Goal: Obtain resource: Obtain resource

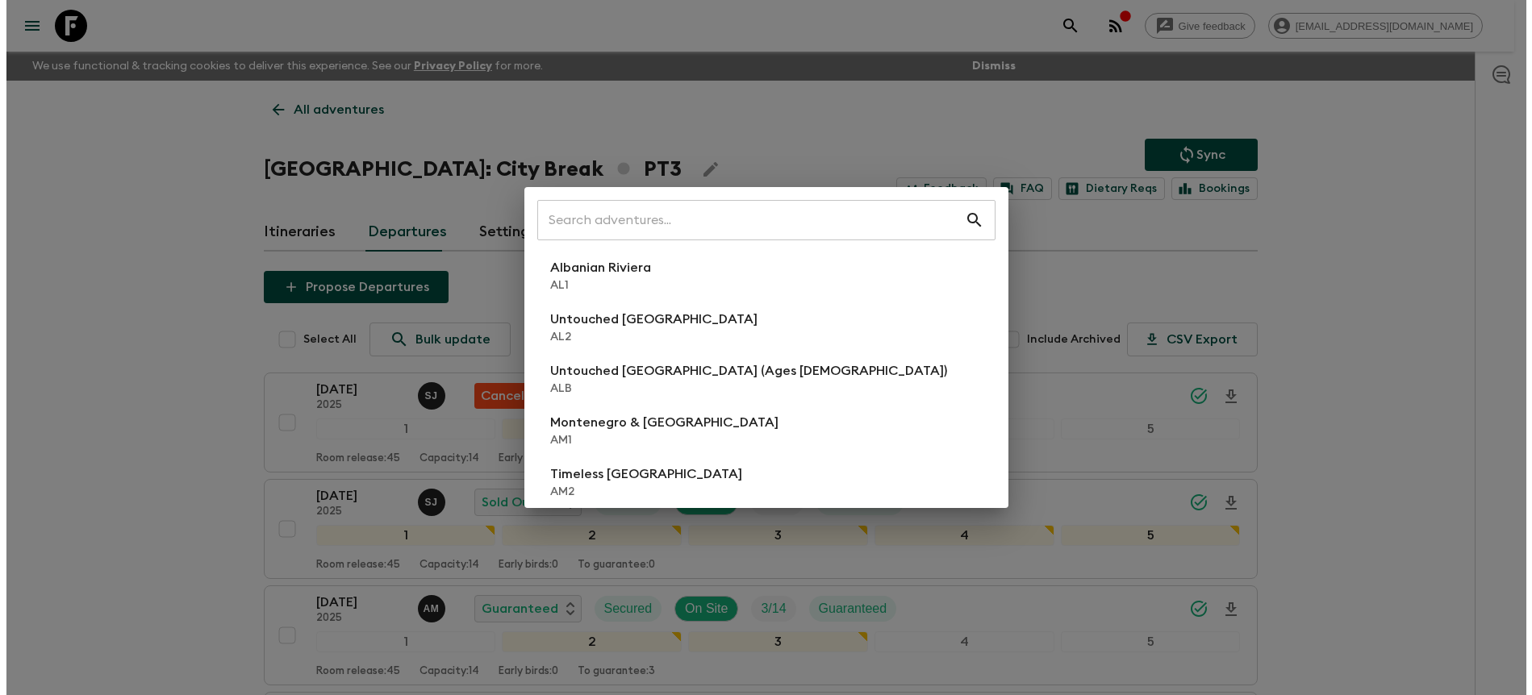
scroll to position [113, 0]
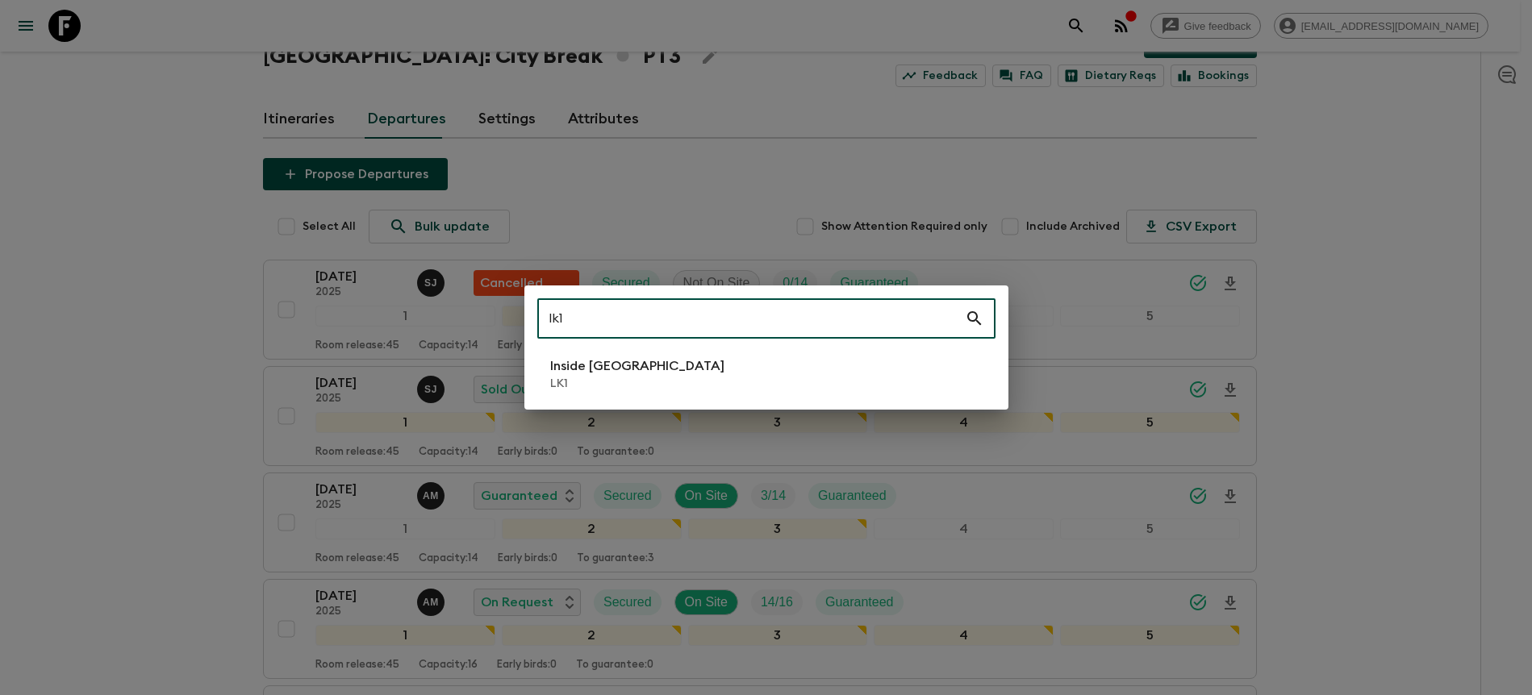
type input "lk1"
click at [779, 374] on li "Inside [GEOGRAPHIC_DATA] LK1" at bounding box center [766, 374] width 458 height 45
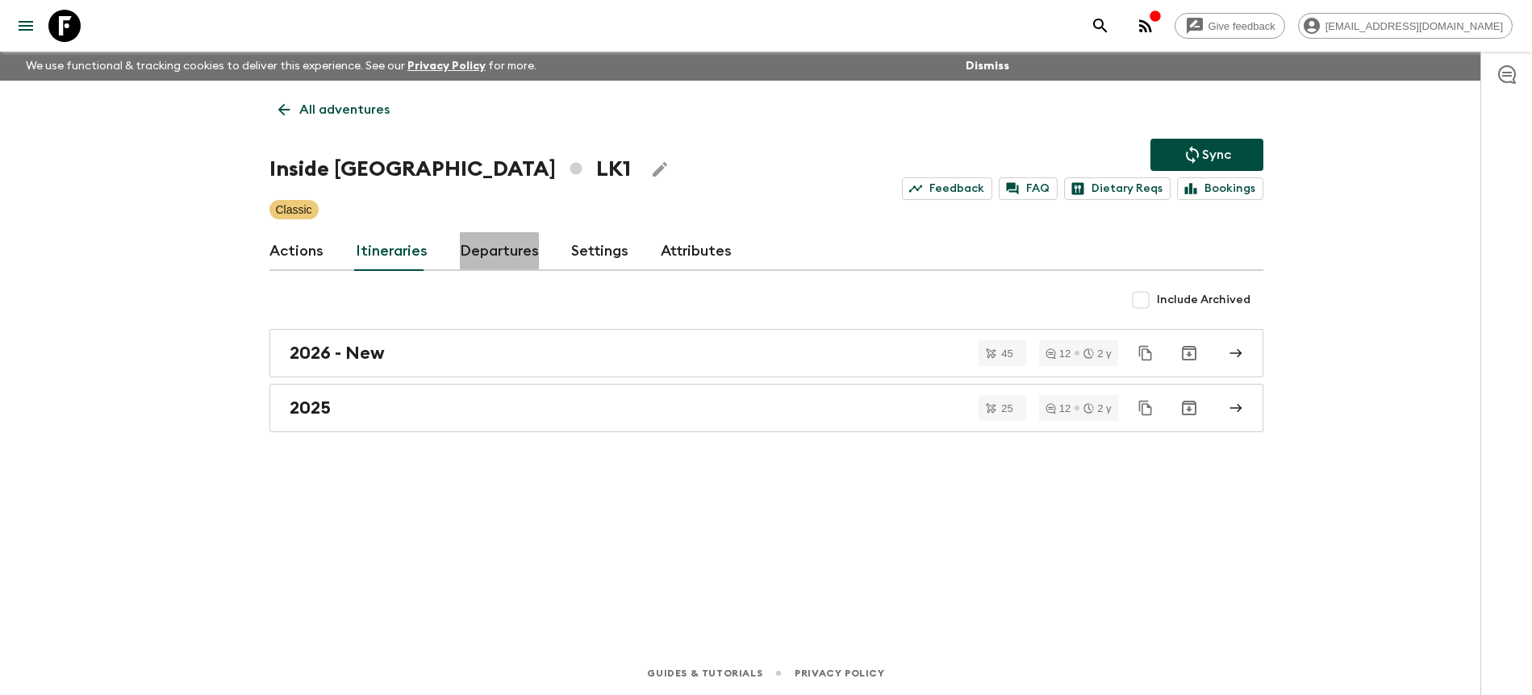
click at [486, 261] on link "Departures" at bounding box center [499, 251] width 79 height 39
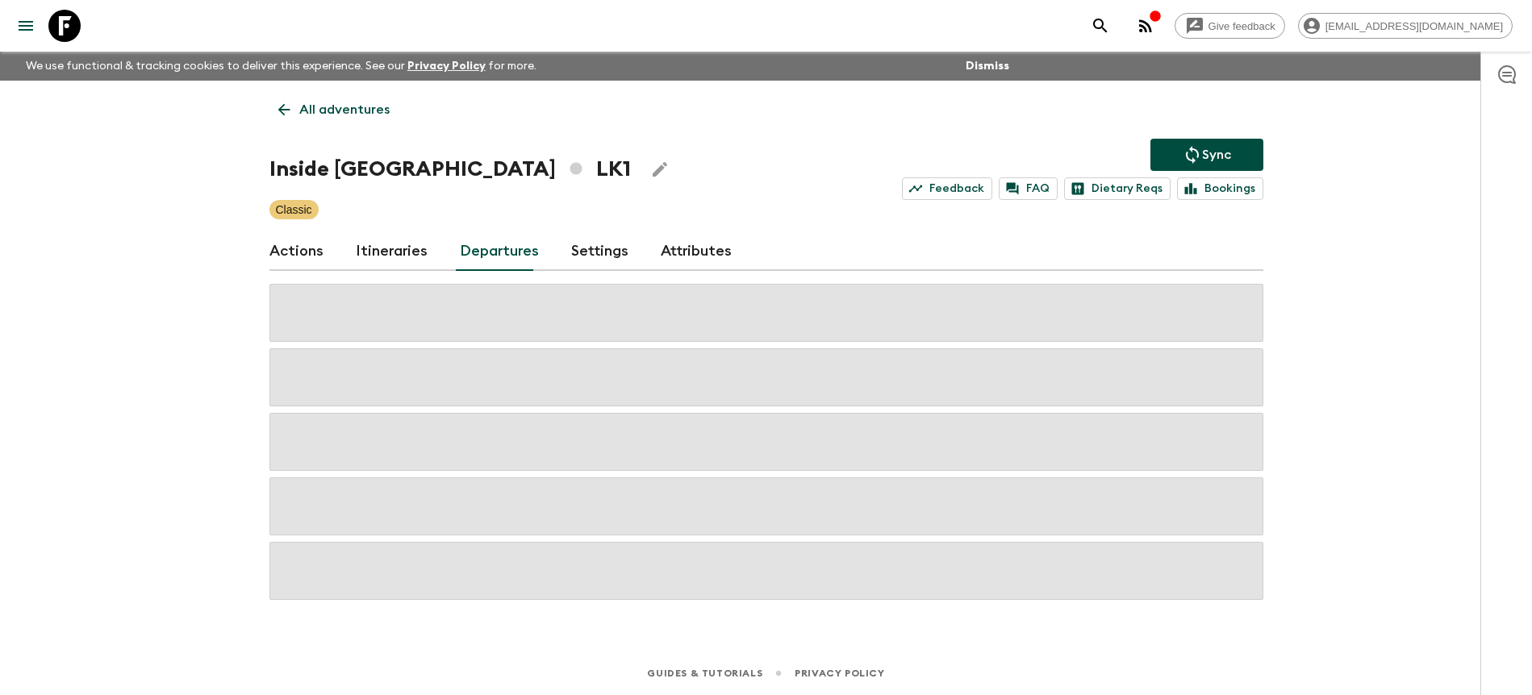
click at [1346, 275] on div "Give feedback [PERSON_NAME][EMAIL_ADDRESS][DOMAIN_NAME] We use functional & tra…" at bounding box center [766, 347] width 1532 height 695
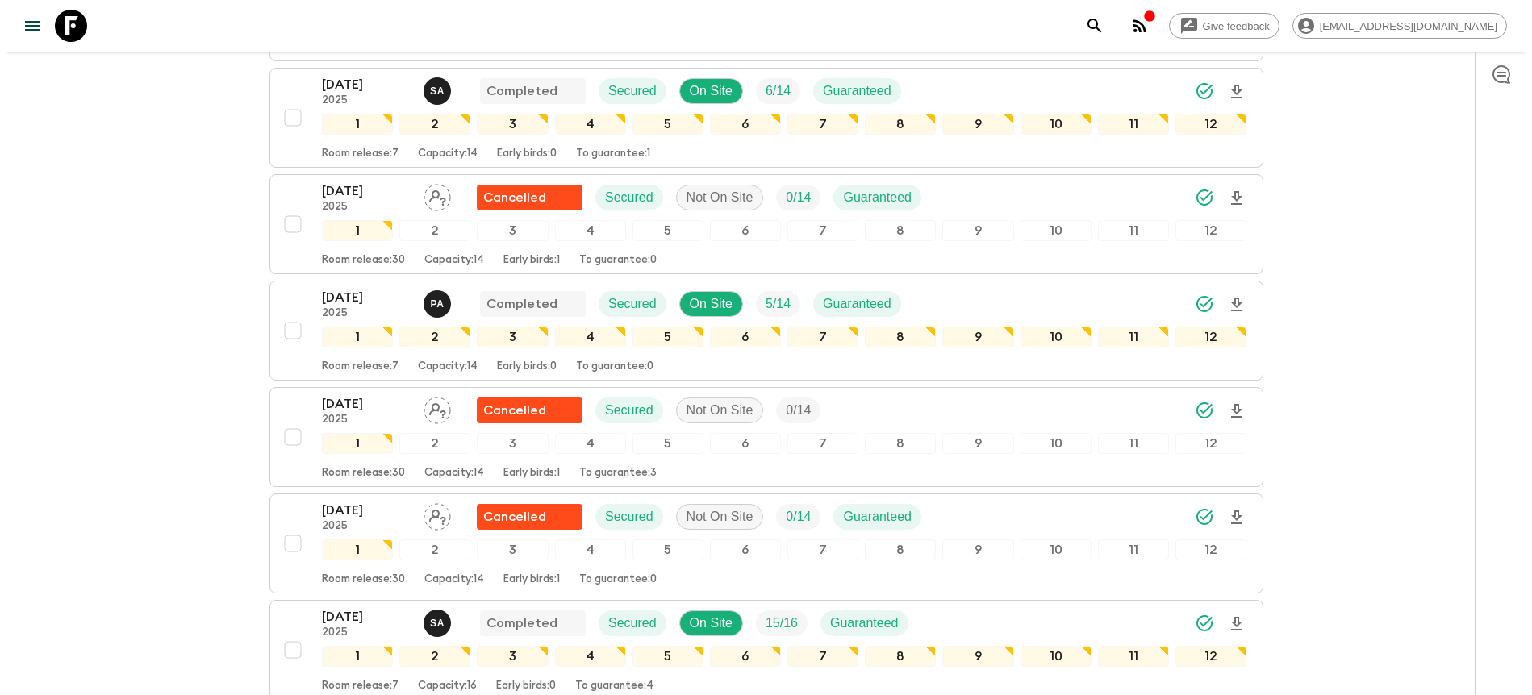
scroll to position [1112, 0]
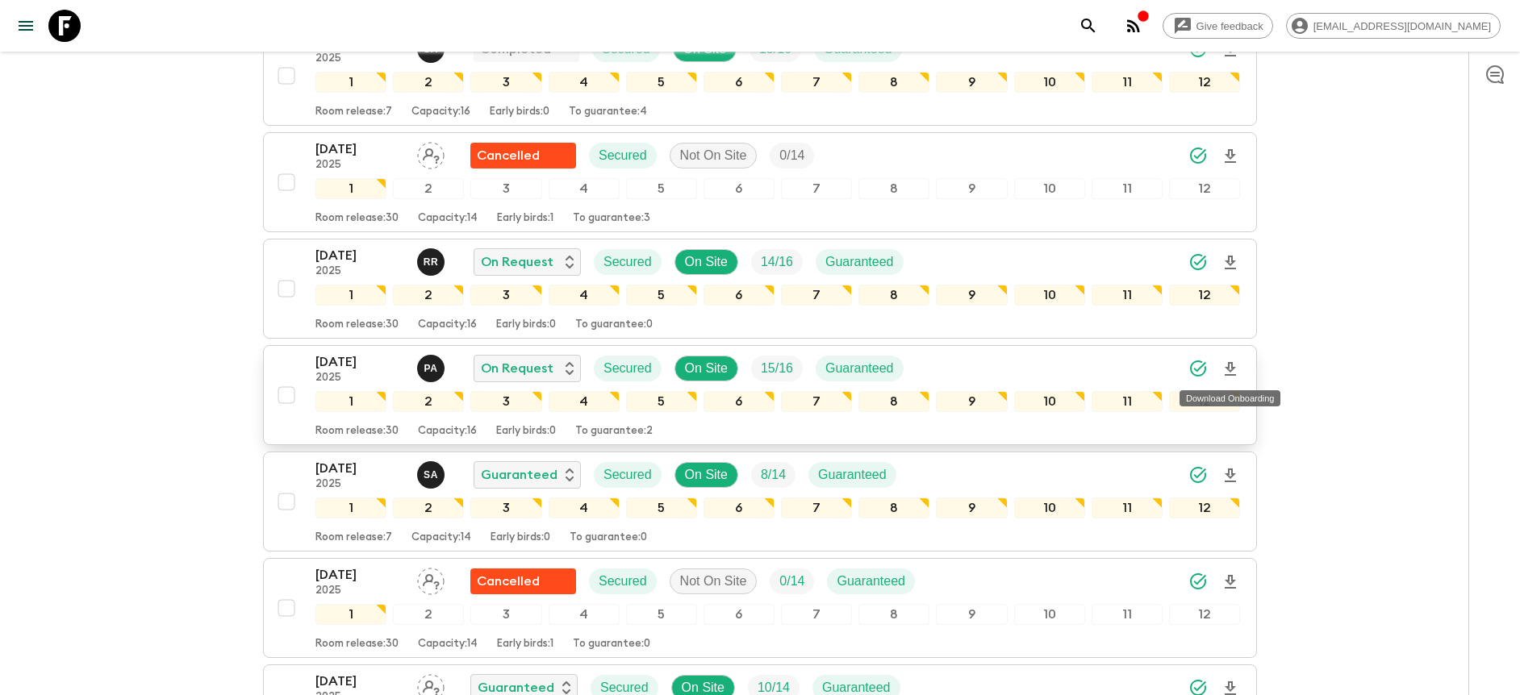
click at [1232, 361] on icon "Download Onboarding" at bounding box center [1230, 369] width 19 height 19
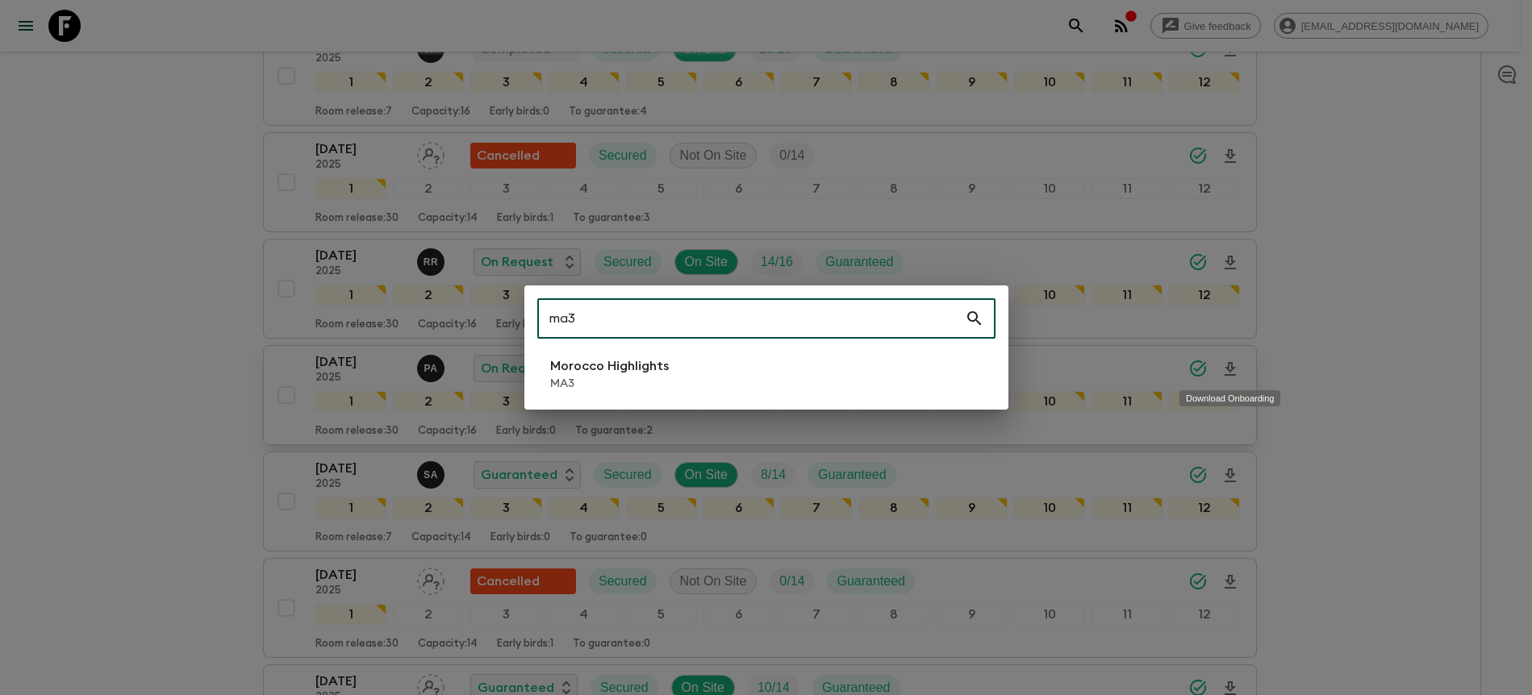
type input "ma3"
click at [717, 372] on li "Morocco Highlights MA3" at bounding box center [766, 374] width 458 height 45
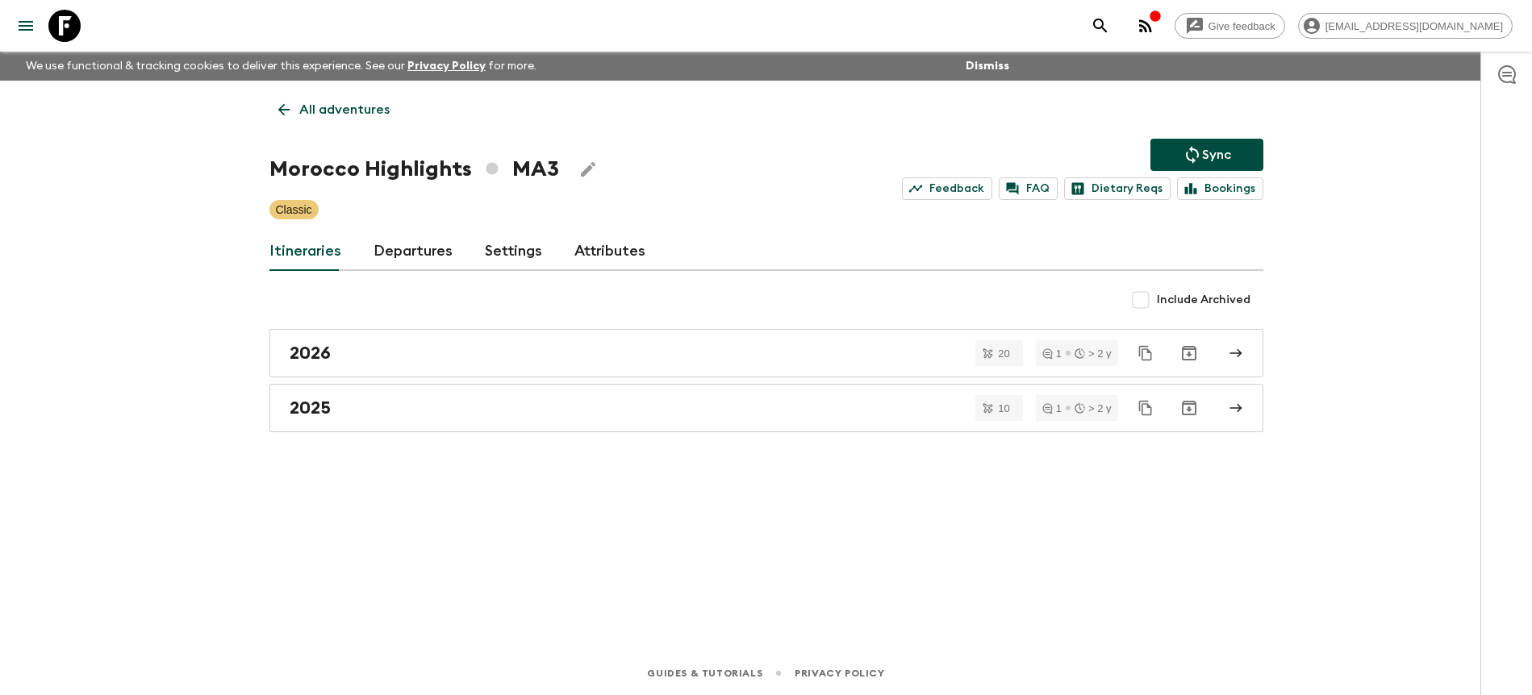
click at [401, 248] on link "Departures" at bounding box center [413, 251] width 79 height 39
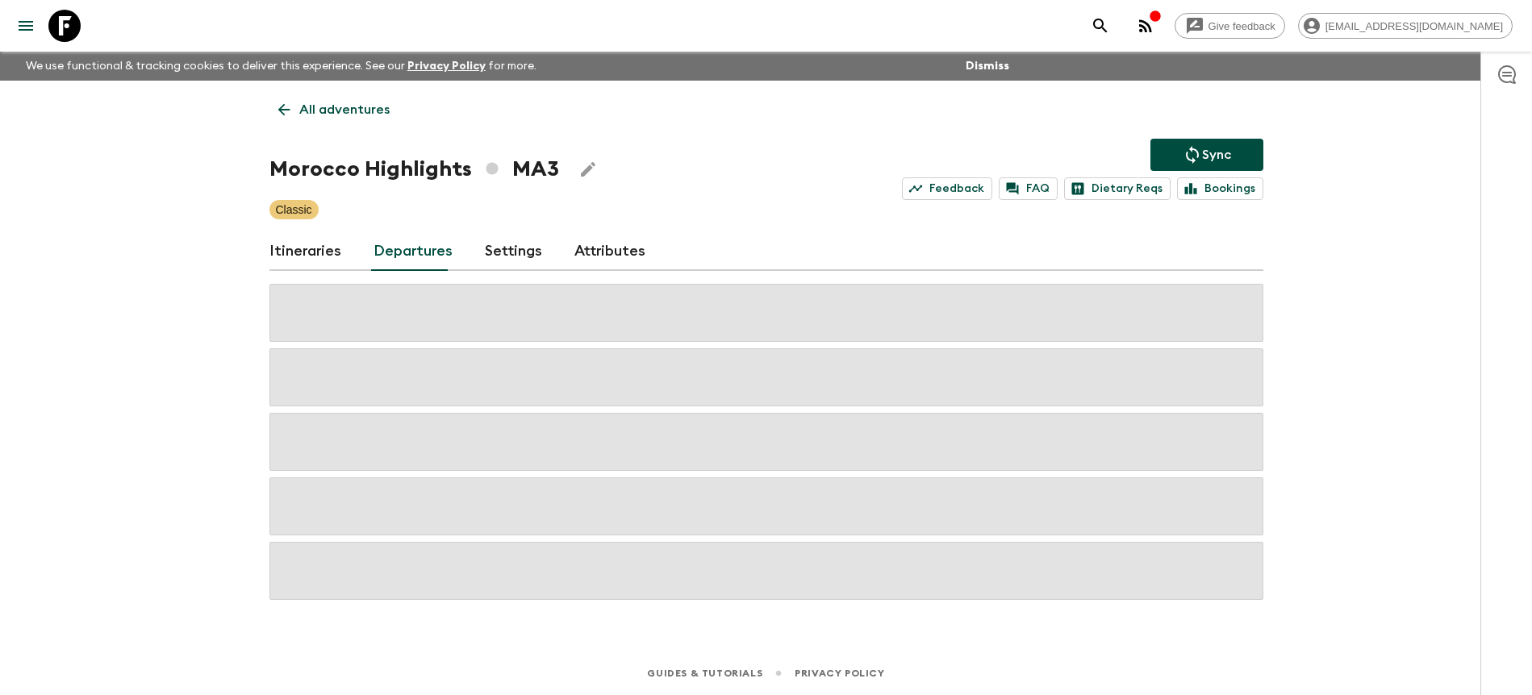
click at [1400, 261] on div "Give feedback [PERSON_NAME][EMAIL_ADDRESS][DOMAIN_NAME] We use functional & tra…" at bounding box center [766, 347] width 1532 height 695
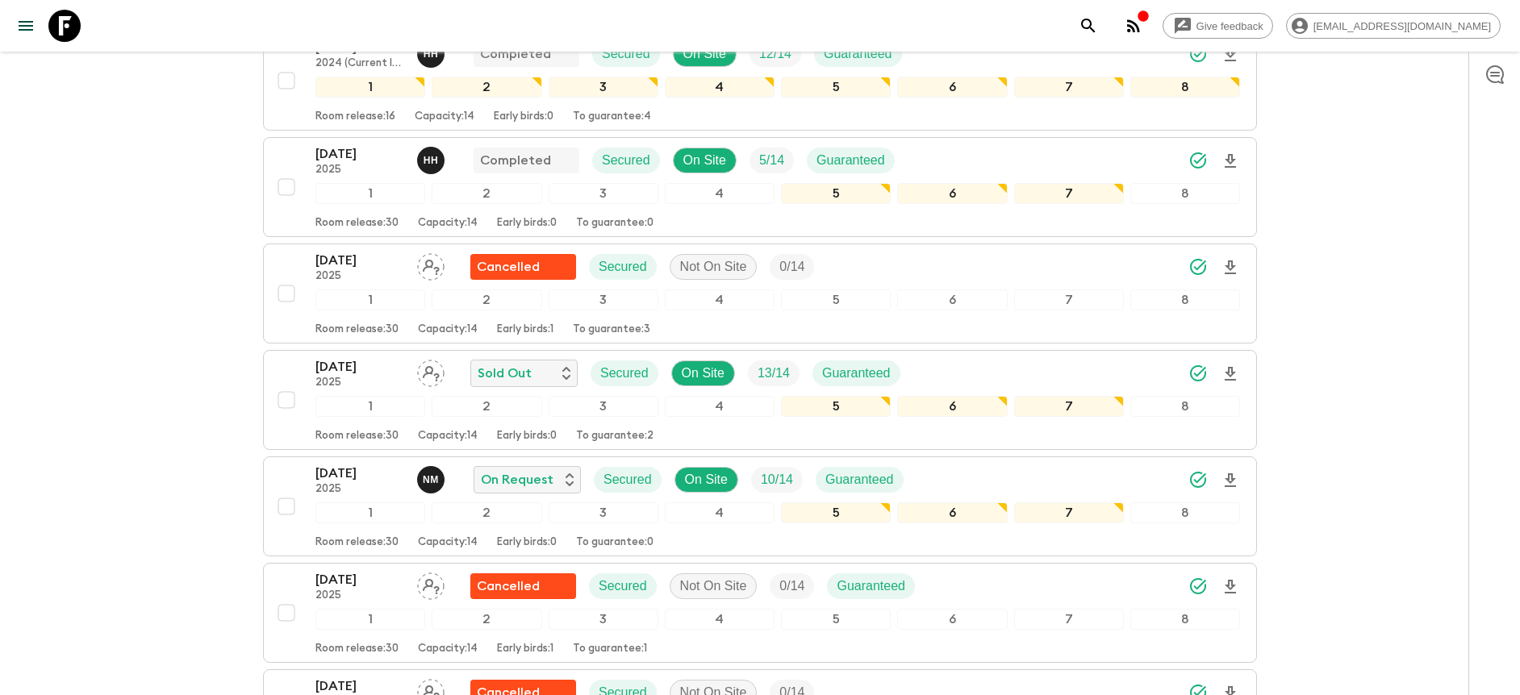
scroll to position [594, 0]
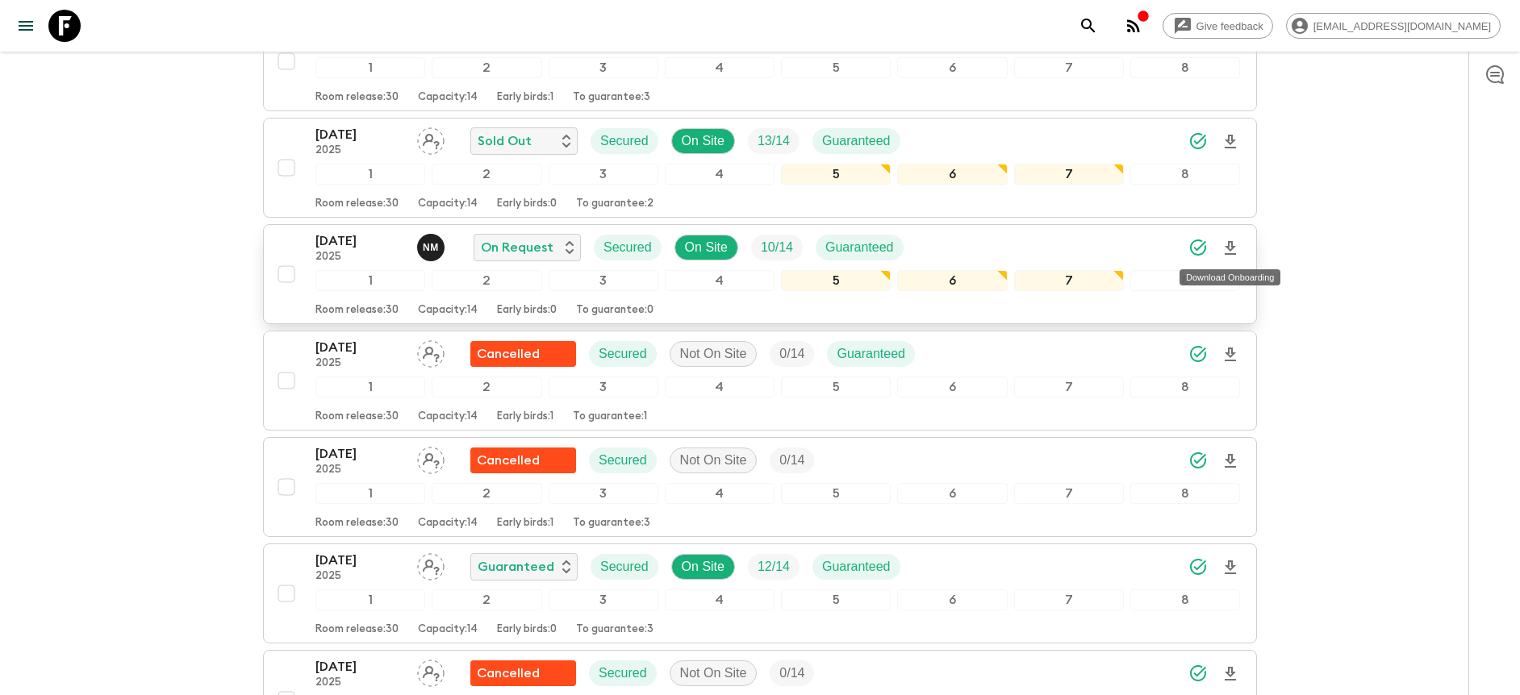
click at [1231, 252] on icon "Download Onboarding" at bounding box center [1230, 248] width 19 height 19
